Goal: Find specific page/section: Find specific page/section

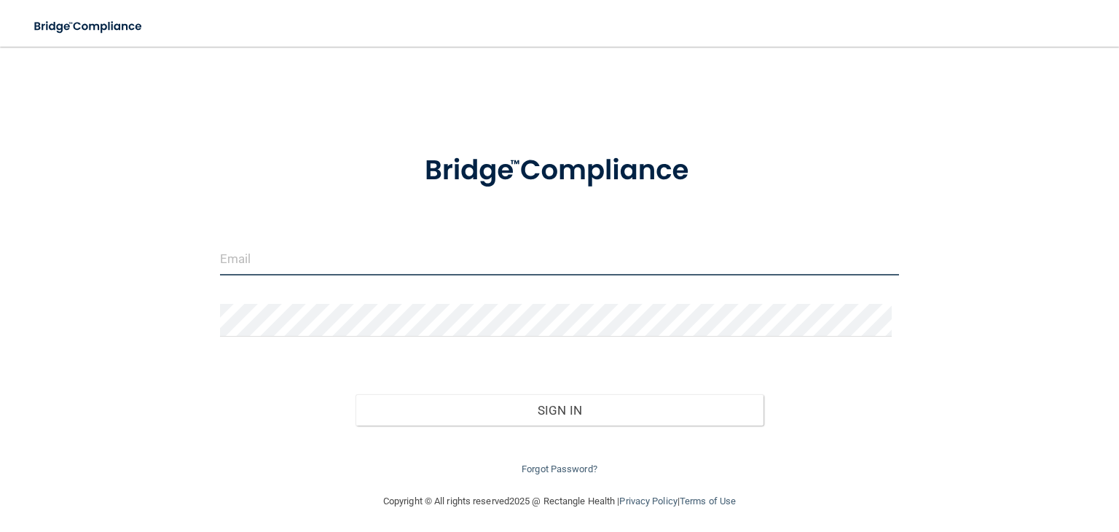
type input "[EMAIL_ADDRESS][DOMAIN_NAME]"
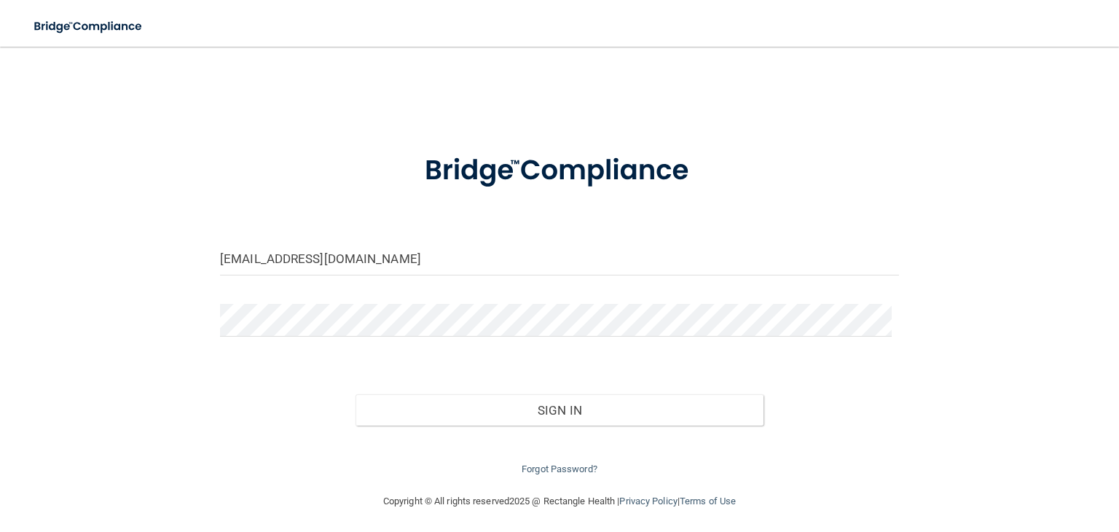
click at [268, 79] on div "[EMAIL_ADDRESS][DOMAIN_NAME] Invalid email/password. You don't have permission …" at bounding box center [559, 269] width 1060 height 417
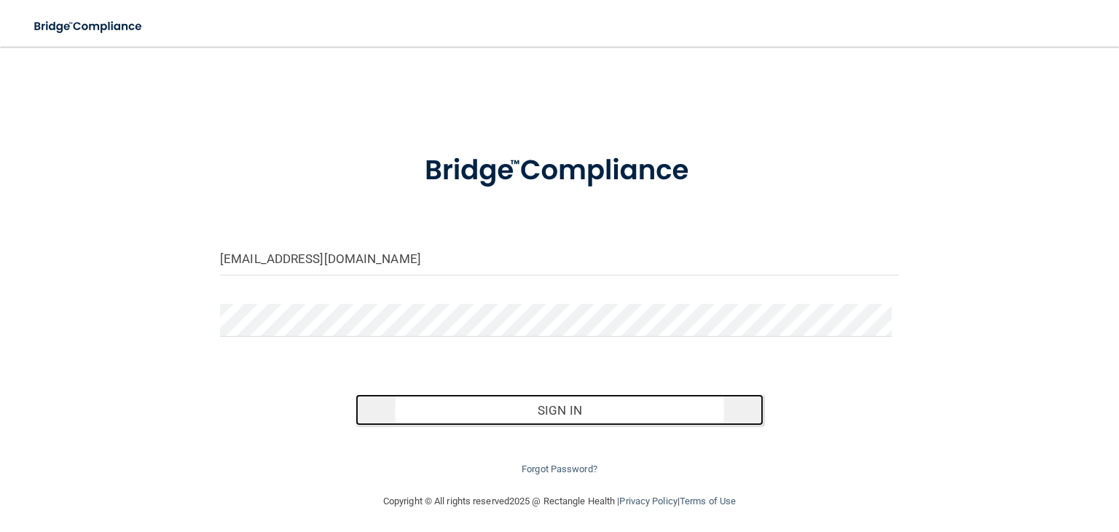
click at [461, 394] on button "Sign In" at bounding box center [558, 410] width 407 height 32
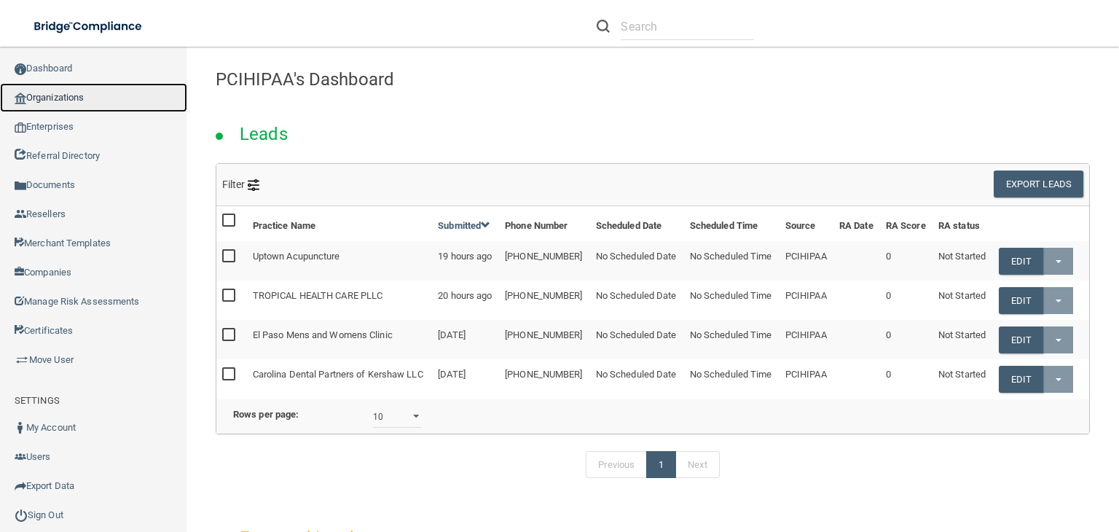
click at [57, 100] on link "Organizations" at bounding box center [93, 97] width 187 height 29
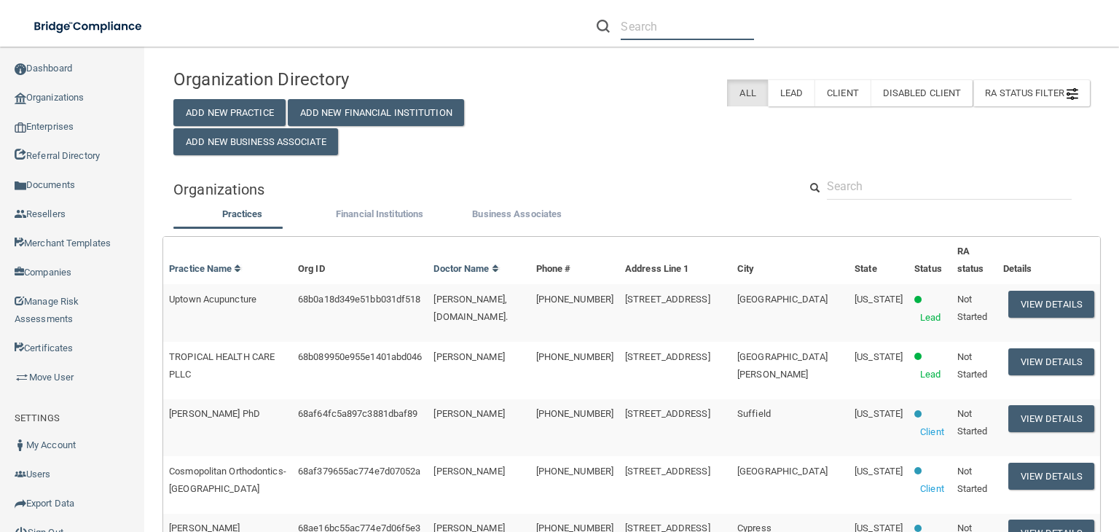
click at [642, 27] on input "text" at bounding box center [687, 26] width 133 height 27
paste input "706) 300-2172"
type input "706) 300-2172"
drag, startPoint x: 722, startPoint y: 21, endPoint x: 374, endPoint y: 15, distance: 348.2
click at [374, 0] on div "Toggle navigation 706) 300-2172 Manage My Enterprise Manage My Location" at bounding box center [559, 0] width 1119 height 0
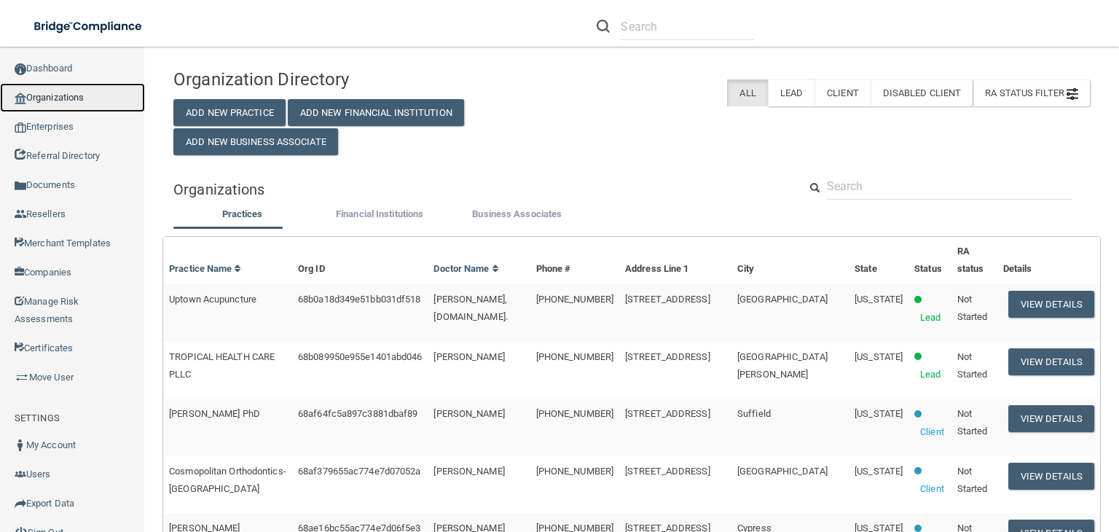
click at [39, 90] on link "Organizations" at bounding box center [72, 97] width 145 height 29
drag, startPoint x: 901, startPoint y: 210, endPoint x: 853, endPoint y: 210, distance: 48.1
click at [853, 200] on input "text" at bounding box center [949, 186] width 245 height 27
click at [92, 99] on link "Organizations" at bounding box center [72, 97] width 145 height 29
click at [867, 200] on input "text" at bounding box center [949, 186] width 245 height 27
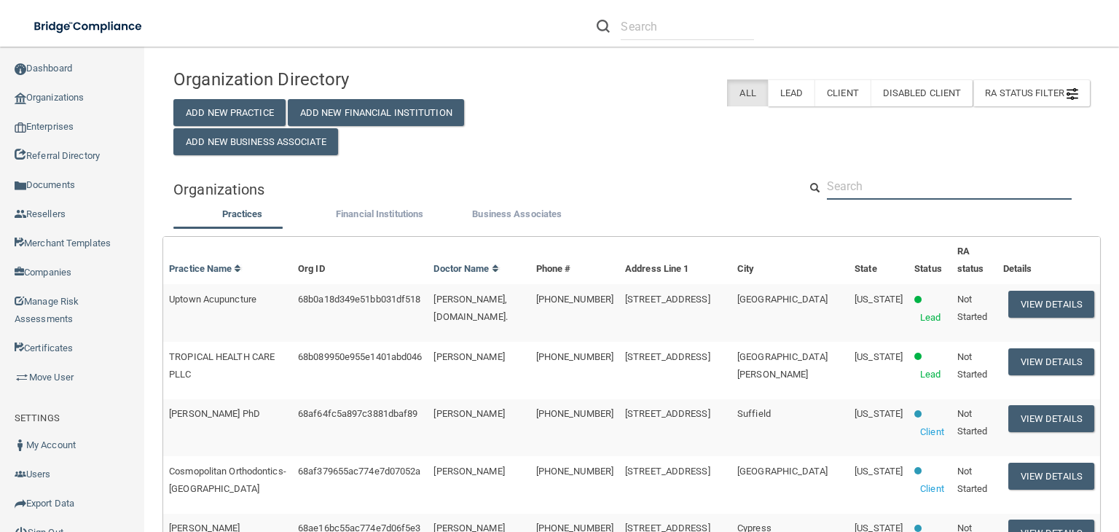
paste input "706) 300-2172"
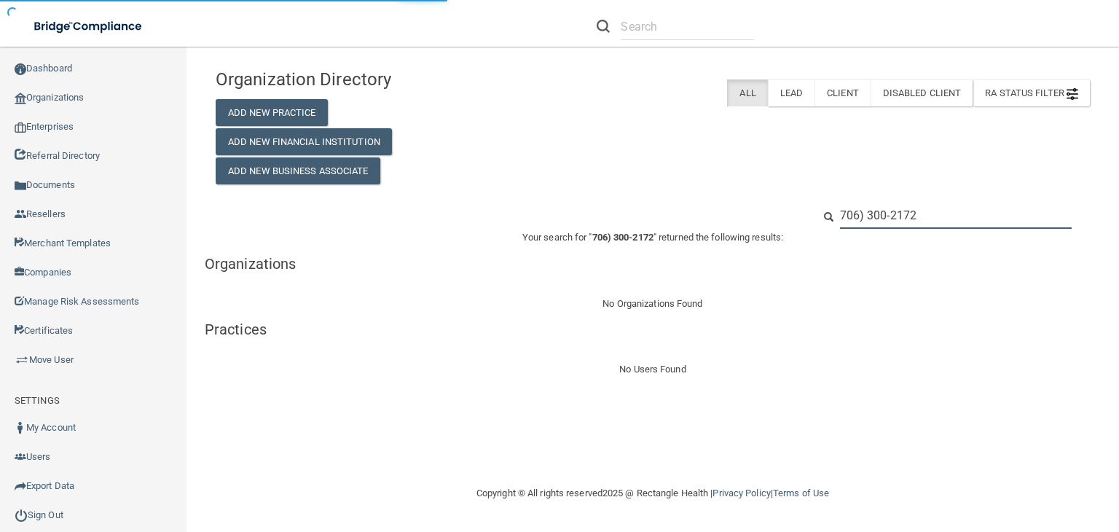
type input "706) 300-2172"
drag, startPoint x: 929, startPoint y: 221, endPoint x: 581, endPoint y: 192, distance: 349.3
click at [581, 192] on div "Organization Directory Add New Practice Add New Financial Institution Add New B…" at bounding box center [653, 219] width 874 height 317
click at [867, 213] on input "706) 300-2172" at bounding box center [956, 215] width 232 height 27
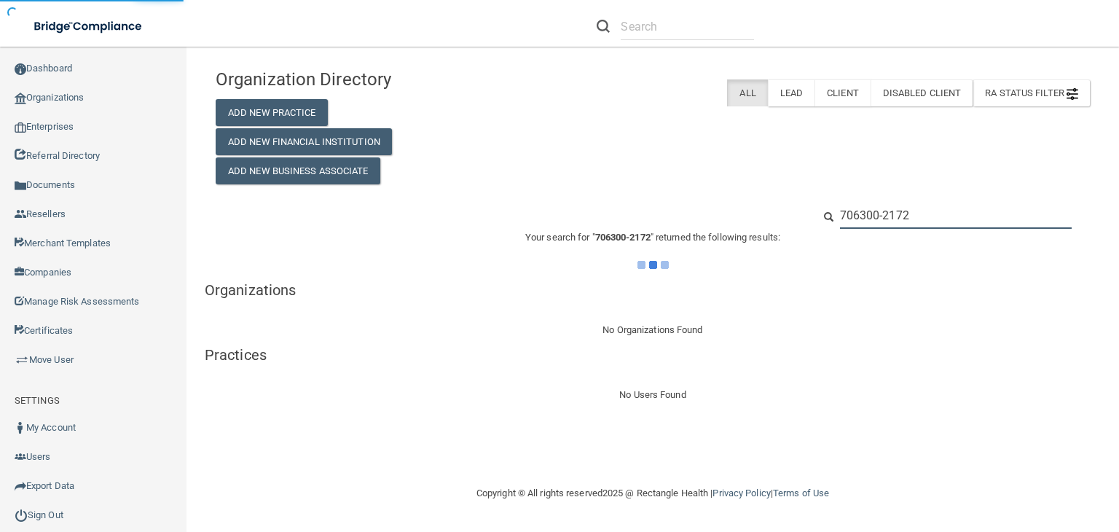
click at [883, 214] on input "706300-2172" at bounding box center [956, 215] width 232 height 27
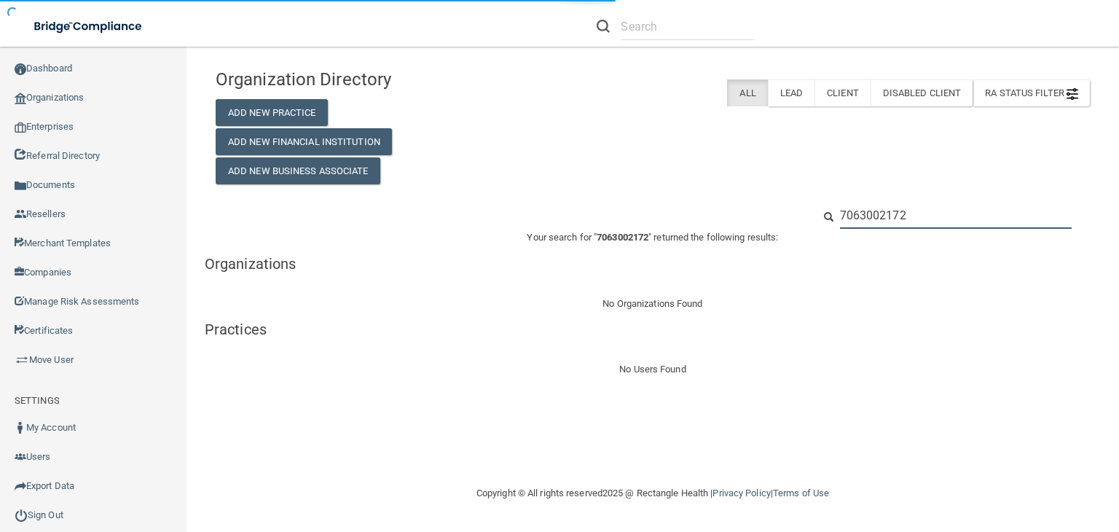
drag, startPoint x: 897, startPoint y: 213, endPoint x: 406, endPoint y: 189, distance: 491.4
click at [406, 189] on div "Organization Directory Add New Practice Add New Financial Institution Add New B…" at bounding box center [653, 219] width 874 height 317
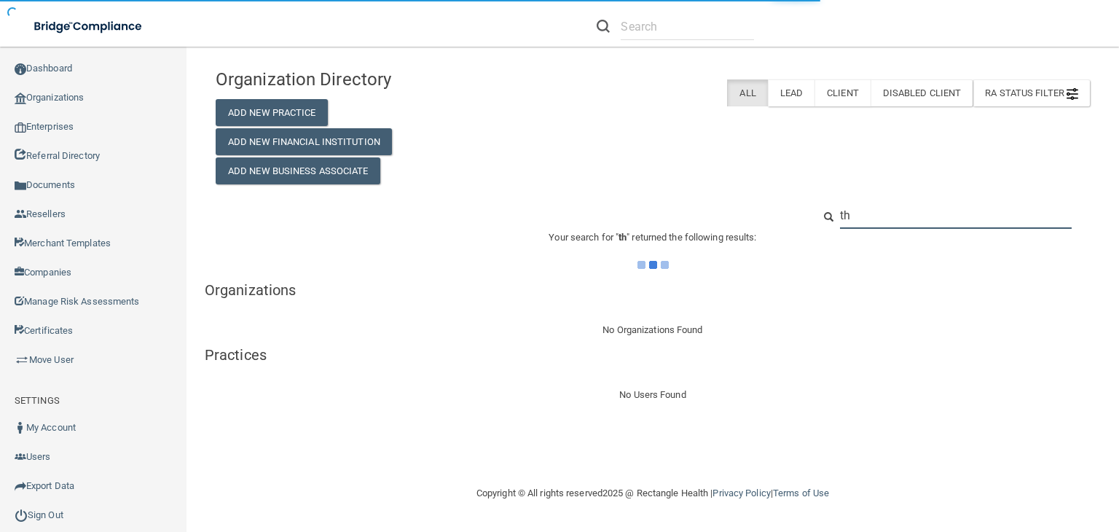
type input "thr"
type input "7"
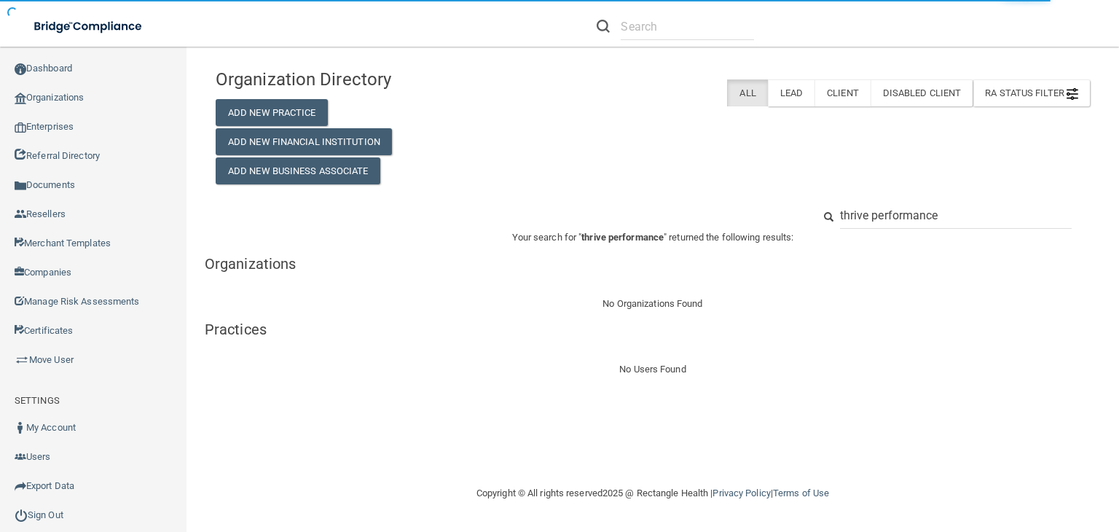
click at [915, 218] on input "thrive performance" at bounding box center [956, 215] width 232 height 27
type input "thrive"
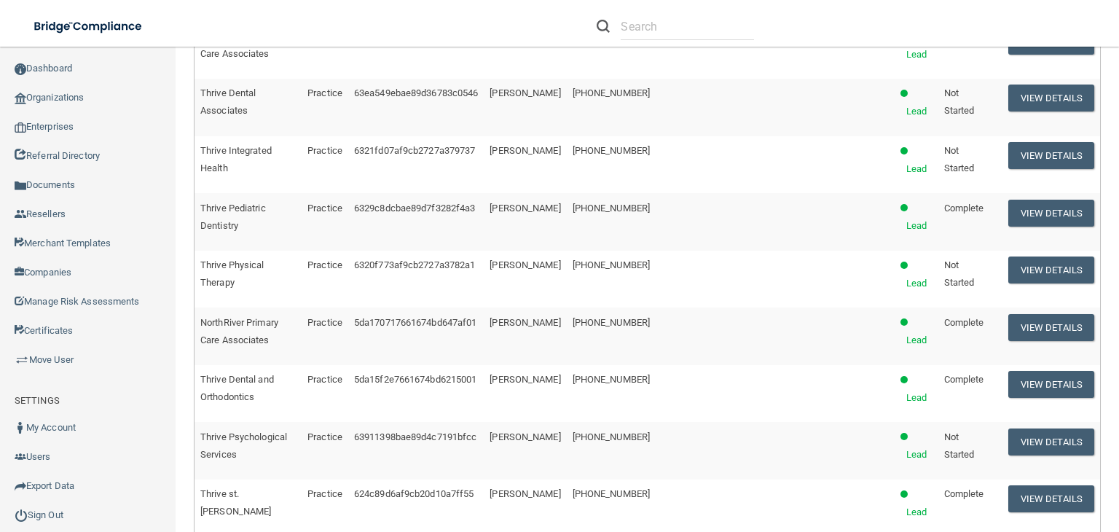
scroll to position [588, 0]
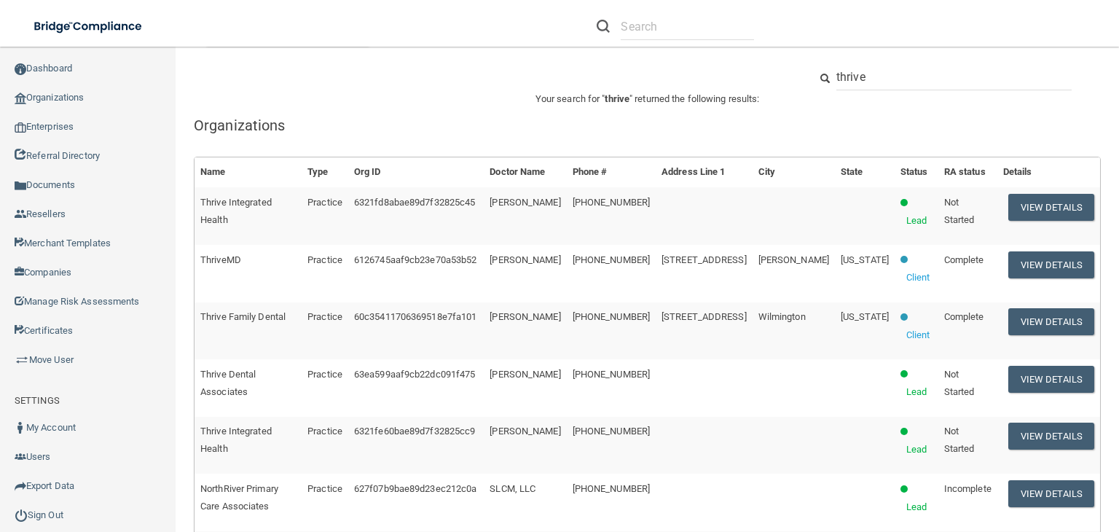
scroll to position [139, 0]
drag, startPoint x: 877, startPoint y: 84, endPoint x: 615, endPoint y: 91, distance: 262.3
paste input "470) 203-9725"
type input "470) 203-9725"
